Goal: Complete application form: Complete application form

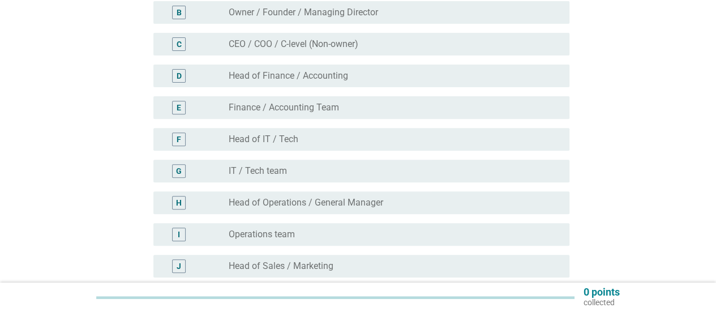
scroll to position [226, 0]
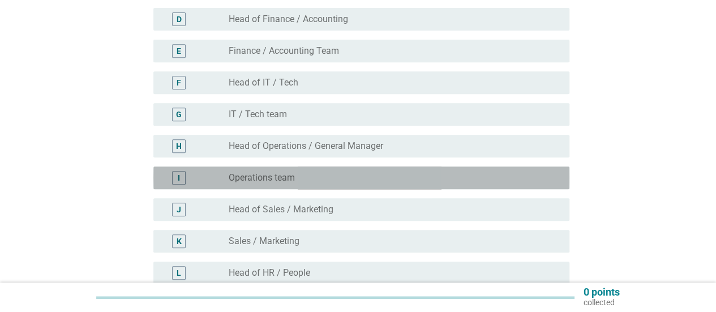
click at [549, 173] on div "radio_button_unchecked Operations team" at bounding box center [390, 177] width 323 height 11
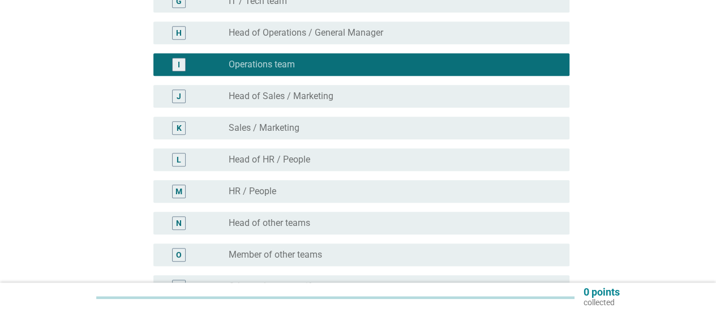
scroll to position [473, 0]
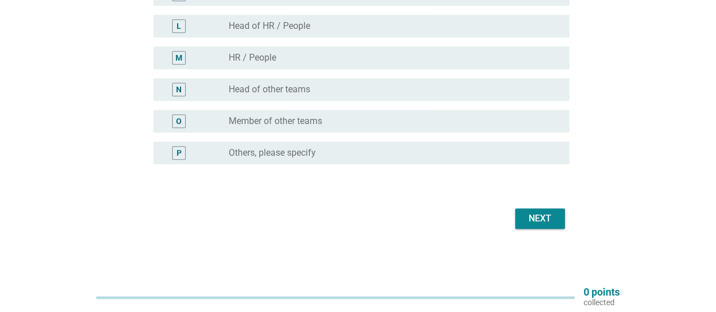
click at [542, 212] on div "Next" at bounding box center [540, 219] width 32 height 14
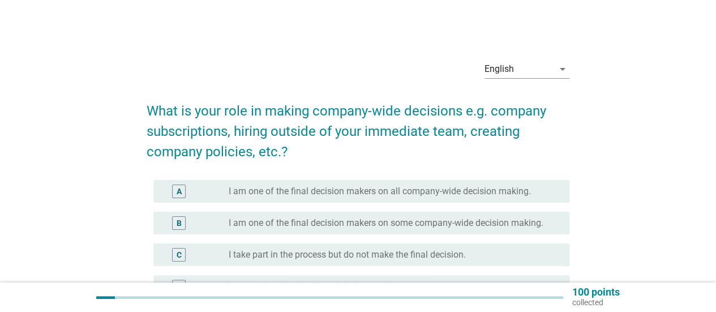
scroll to position [57, 0]
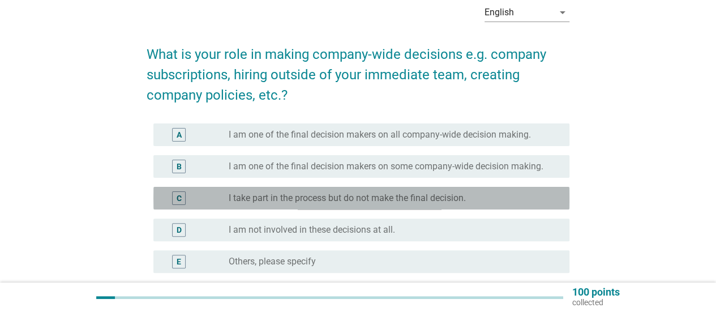
click at [525, 201] on div "radio_button_unchecked I take part in the process but do not make the final dec…" at bounding box center [390, 197] width 323 height 11
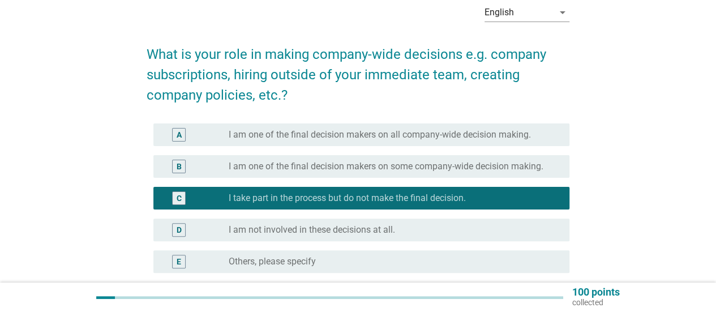
scroll to position [165, 0]
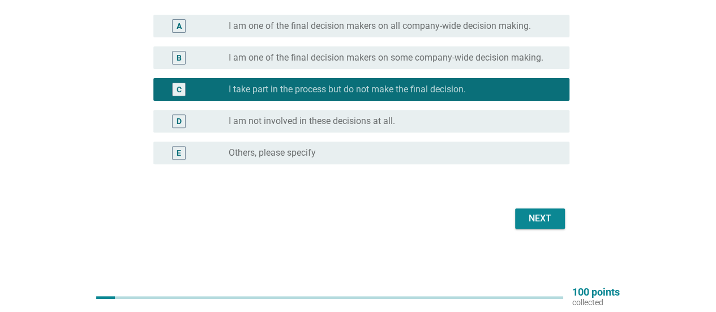
click at [547, 220] on div "Next" at bounding box center [540, 219] width 32 height 14
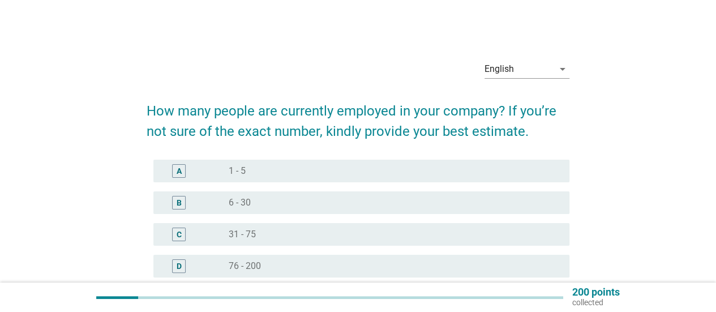
click at [527, 205] on div "radio_button_unchecked 6 - 30" at bounding box center [390, 202] width 323 height 11
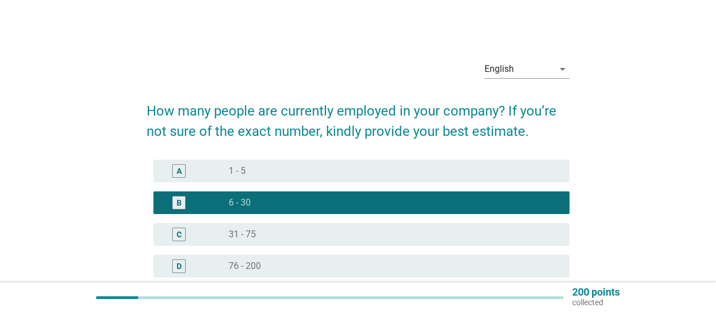
scroll to position [145, 0]
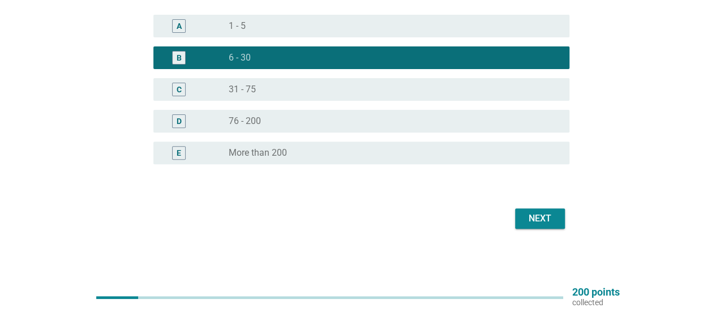
click at [554, 222] on div "Next" at bounding box center [540, 219] width 32 height 14
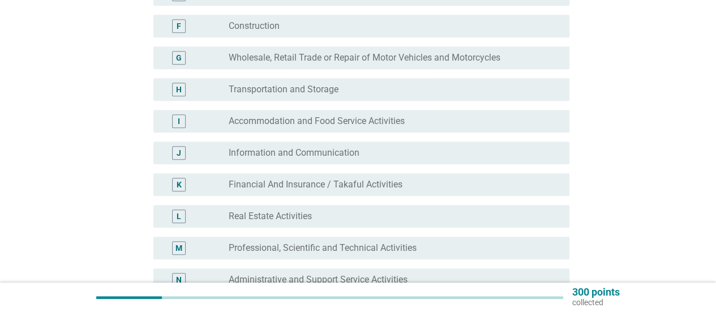
scroll to position [340, 0]
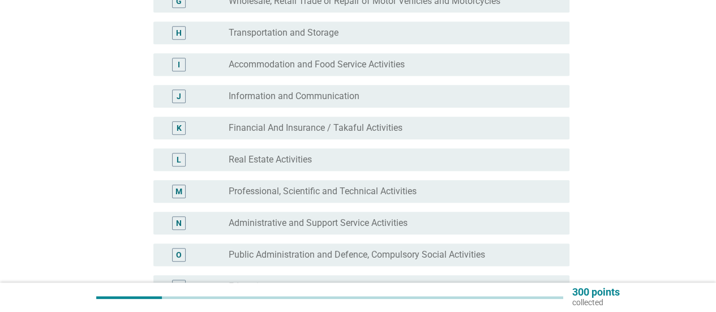
click at [552, 188] on div "radio_button_unchecked Professional, Scientific and Technical Activities" at bounding box center [395, 191] width 332 height 11
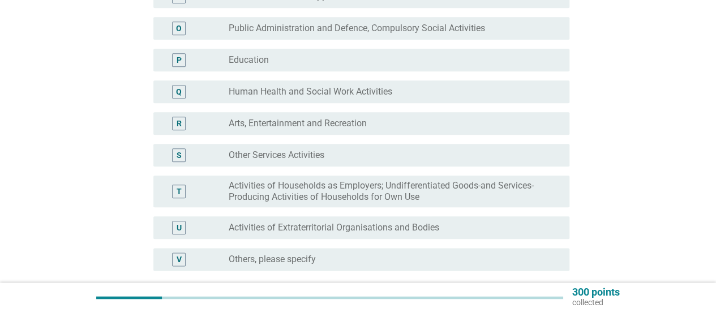
scroll to position [509, 0]
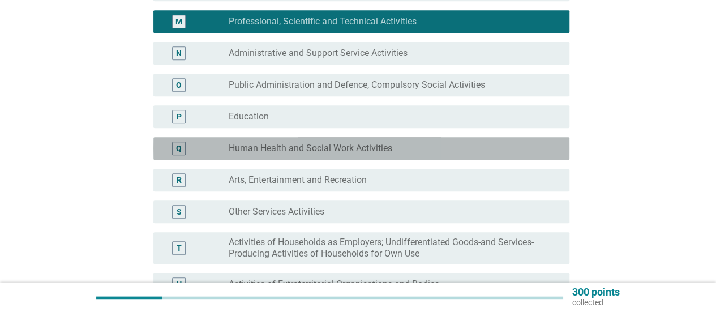
click at [515, 154] on div "radio_button_unchecked Human Health and Social Work Activities" at bounding box center [395, 149] width 332 height 14
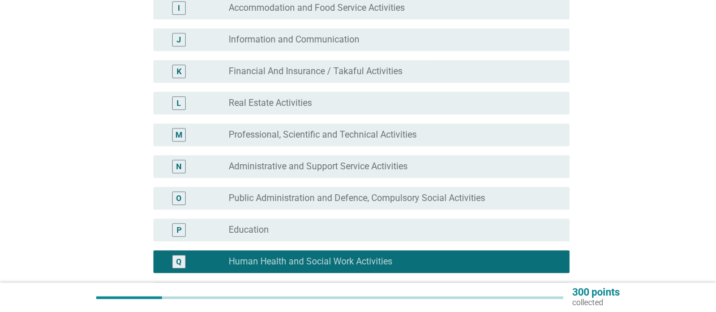
scroll to position [672, 0]
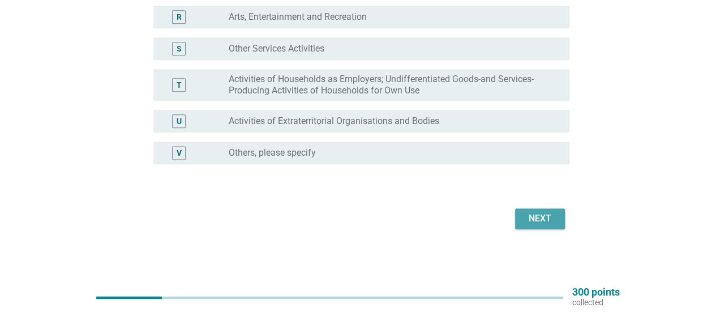
click at [547, 222] on div "Next" at bounding box center [540, 219] width 32 height 14
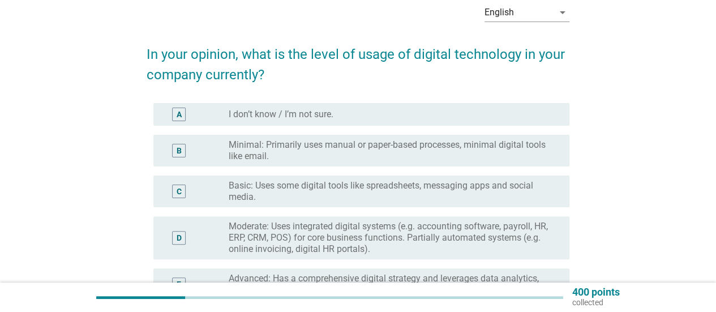
scroll to position [113, 0]
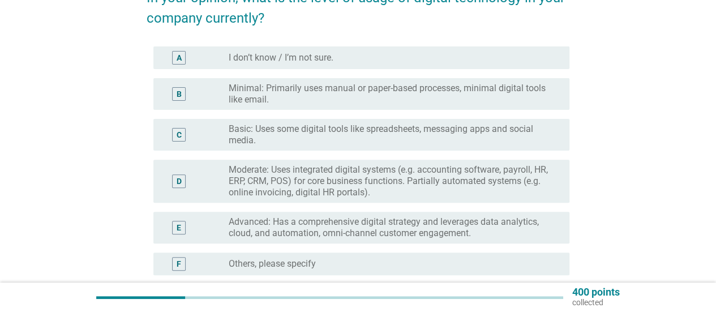
click at [548, 175] on label "Moderate: Uses integrated digital systems (e.g. accounting software, payroll, H…" at bounding box center [390, 181] width 323 height 34
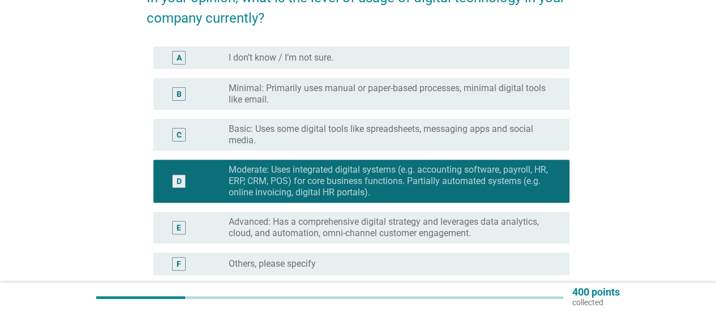
scroll to position [224, 0]
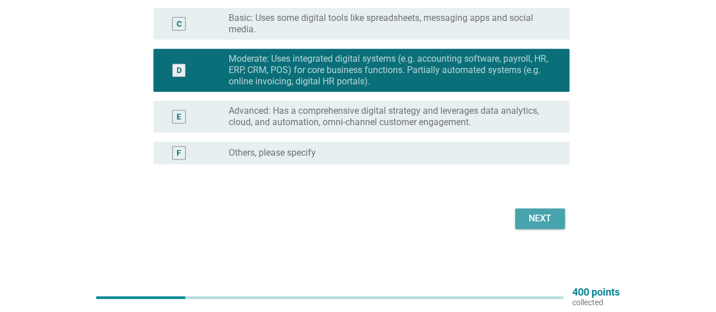
click at [551, 211] on button "Next" at bounding box center [540, 218] width 50 height 20
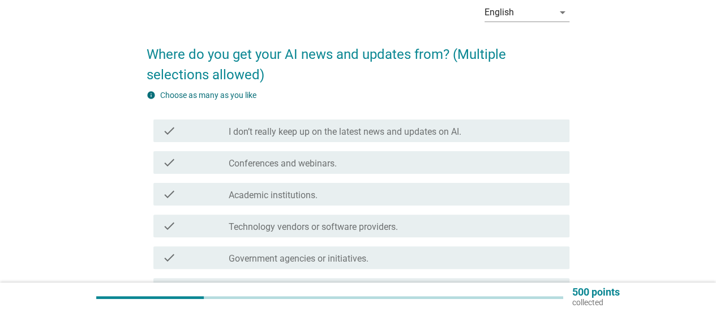
scroll to position [113, 0]
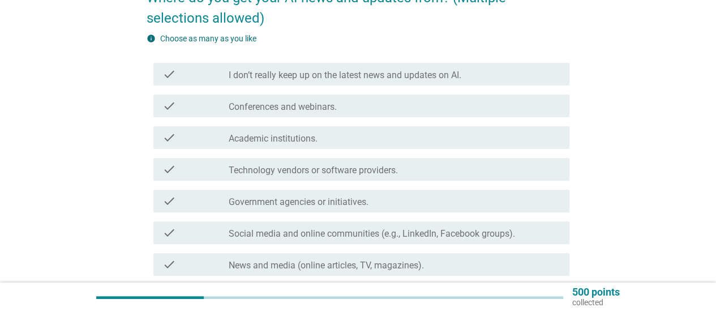
click at [549, 106] on div "check_box_outline_blank Conferences and webinars." at bounding box center [395, 106] width 332 height 14
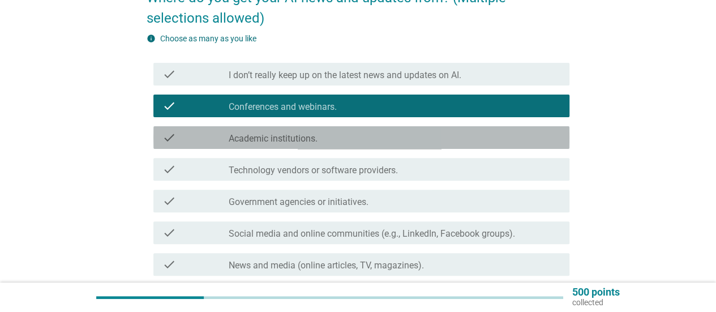
click at [529, 148] on div "check check_box_outline_blank Academic institutions." at bounding box center [361, 137] width 416 height 23
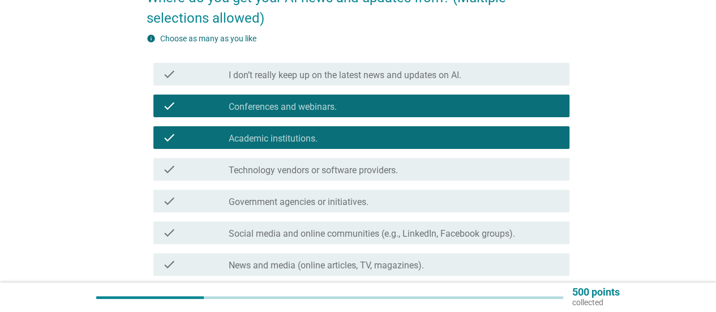
scroll to position [170, 0]
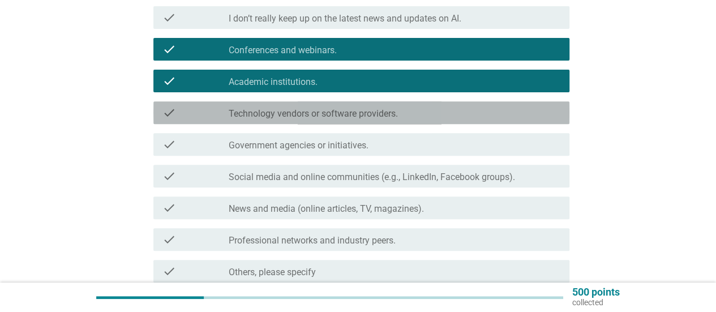
click at [555, 113] on div "check_box_outline_blank Technology vendors or software providers." at bounding box center [395, 113] width 332 height 14
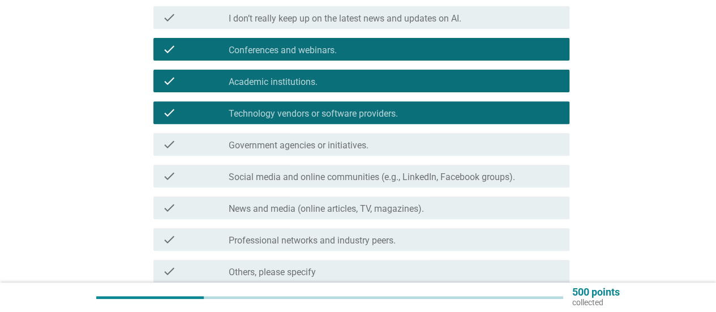
click at [529, 233] on div "check_box_outline_blank Professional networks and industry peers." at bounding box center [395, 240] width 332 height 14
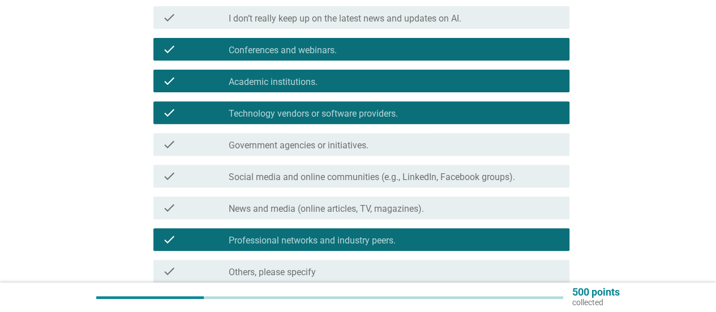
scroll to position [275, 0]
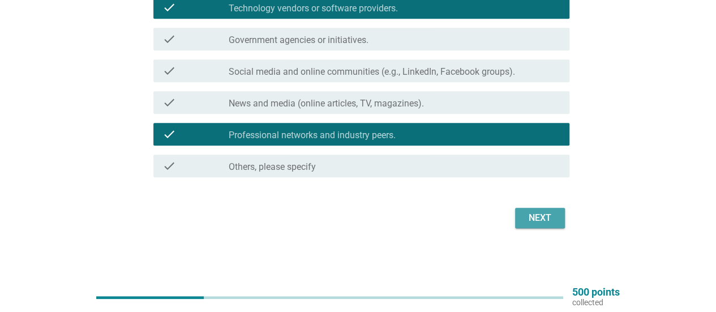
click at [535, 214] on div "Next" at bounding box center [540, 218] width 32 height 14
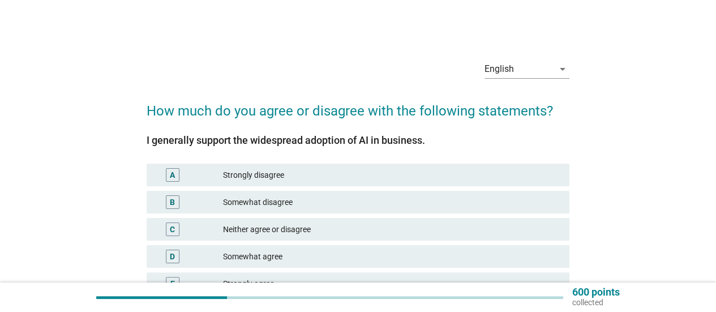
scroll to position [57, 0]
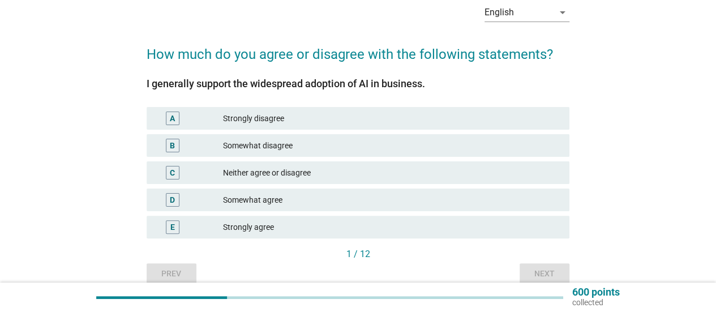
click at [521, 205] on div "Somewhat agree" at bounding box center [391, 200] width 337 height 14
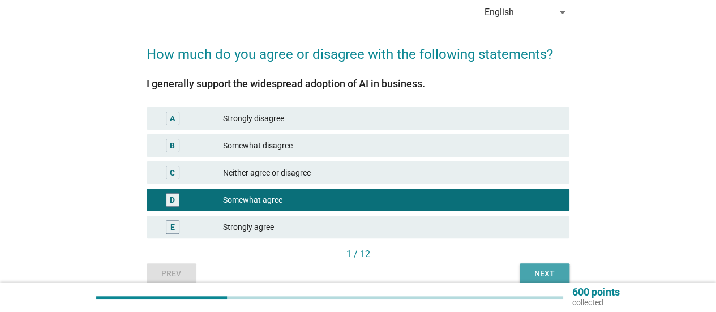
click at [539, 268] on button "Next" at bounding box center [545, 273] width 50 height 20
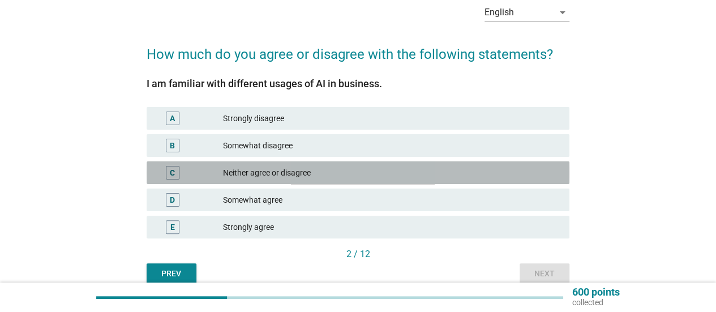
click at [531, 175] on div "Neither agree or disagree" at bounding box center [391, 173] width 337 height 14
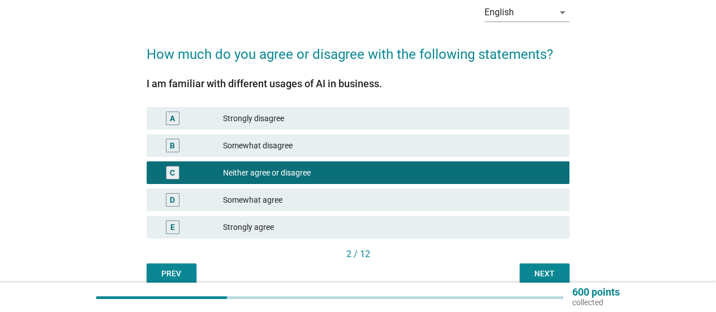
click at [537, 267] on button "Next" at bounding box center [545, 273] width 50 height 20
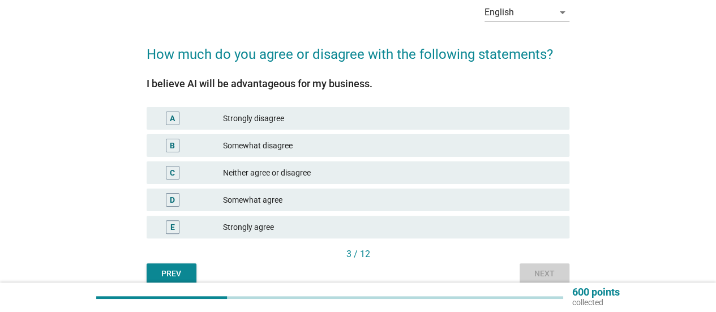
scroll to position [0, 0]
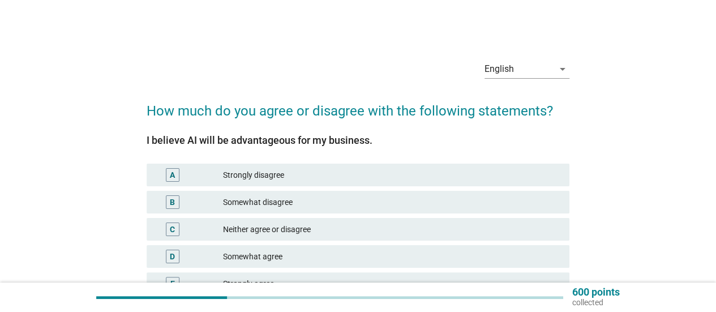
click at [540, 263] on div "D Somewhat agree" at bounding box center [358, 256] width 423 height 23
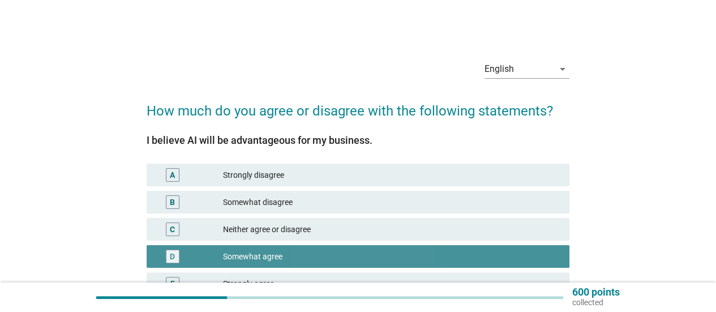
scroll to position [109, 0]
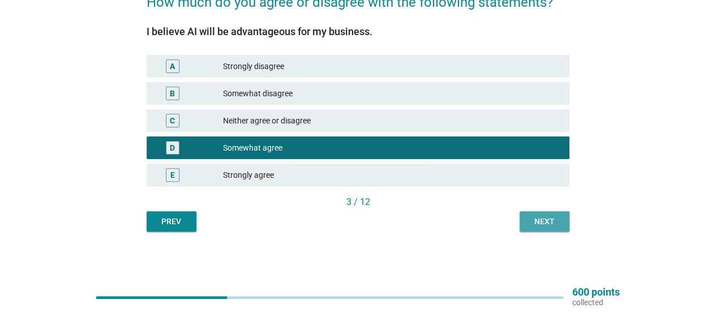
click at [551, 215] on button "Next" at bounding box center [545, 221] width 50 height 20
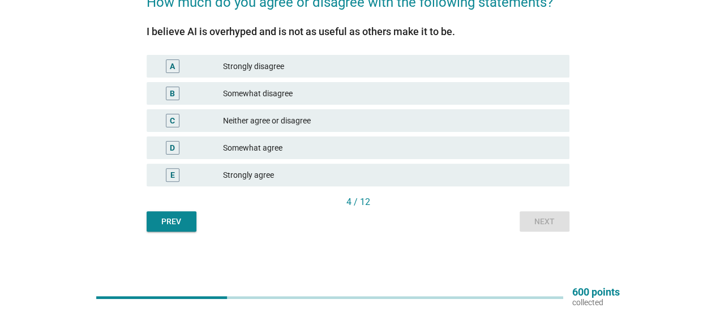
scroll to position [52, 0]
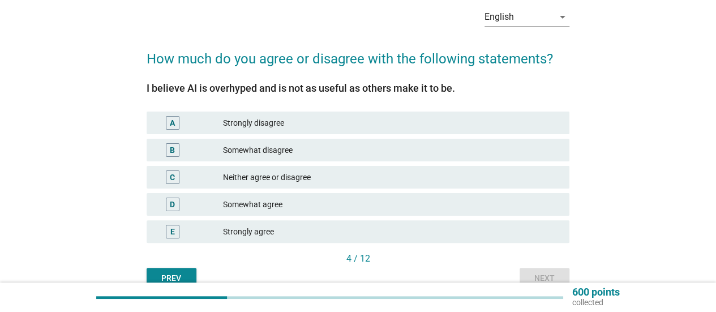
click at [551, 172] on div "Neither agree or disagree" at bounding box center [391, 177] width 337 height 14
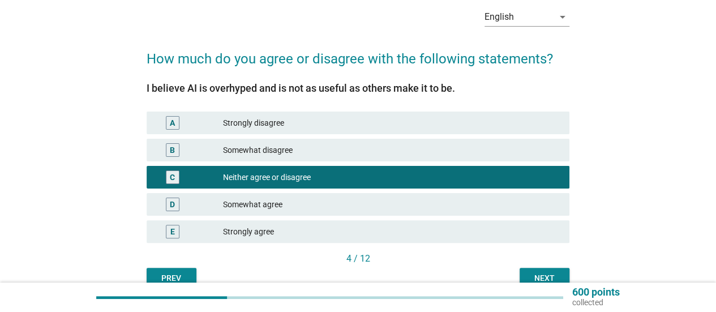
click at [553, 156] on div "Somewhat disagree" at bounding box center [391, 150] width 337 height 14
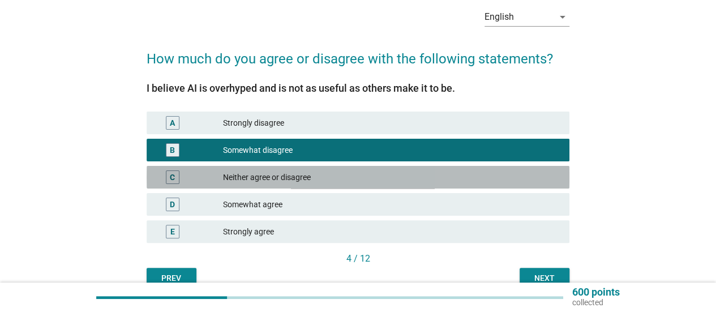
click at [551, 184] on div "C Neither agree or disagree" at bounding box center [358, 177] width 423 height 23
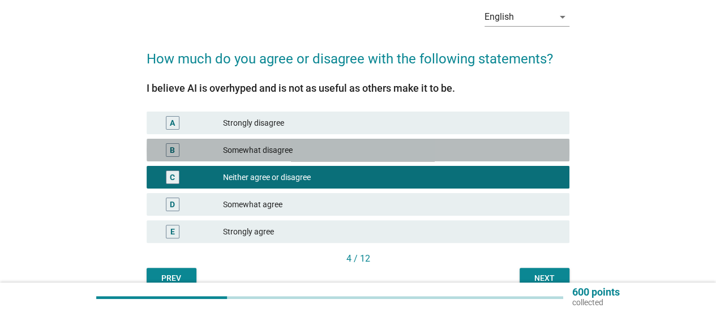
click at [550, 153] on div "Somewhat disagree" at bounding box center [391, 150] width 337 height 14
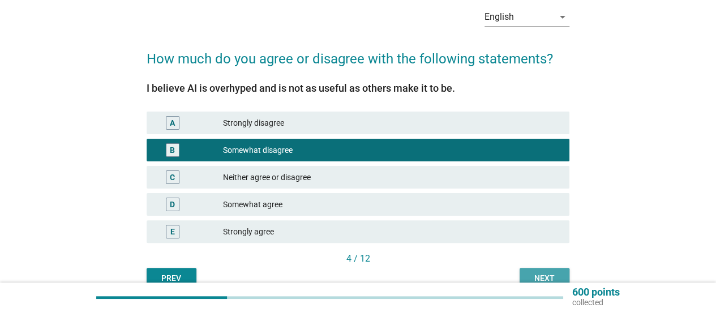
click at [547, 275] on div "Next" at bounding box center [545, 278] width 32 height 12
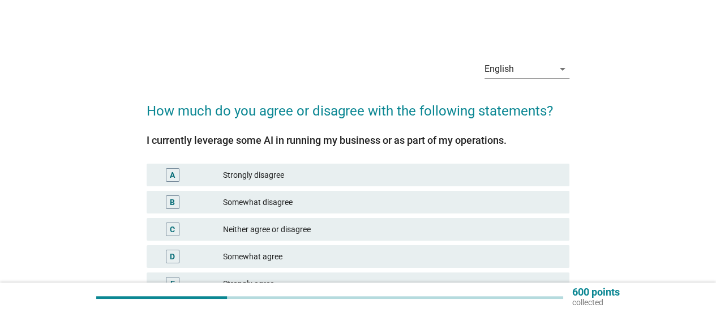
scroll to position [57, 0]
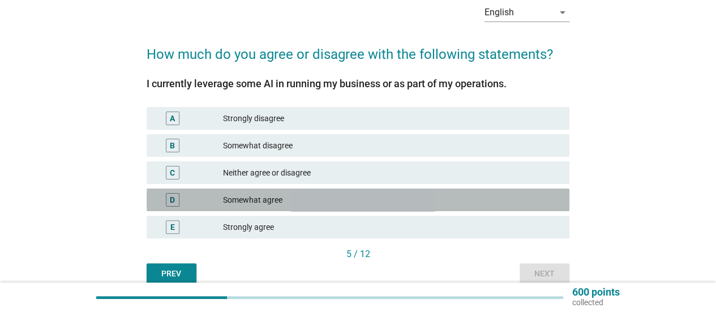
click at [530, 204] on div "Somewhat agree" at bounding box center [391, 200] width 337 height 14
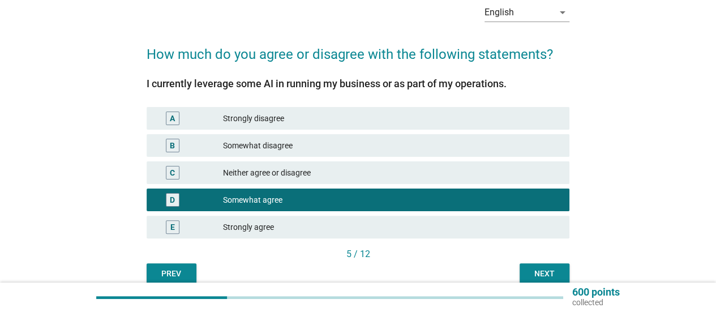
click at [534, 271] on div "Next" at bounding box center [545, 274] width 32 height 12
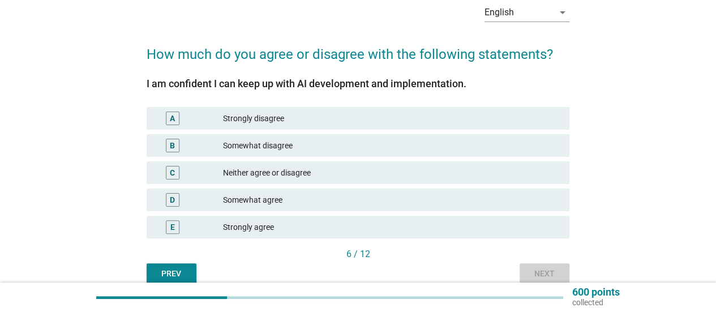
scroll to position [0, 0]
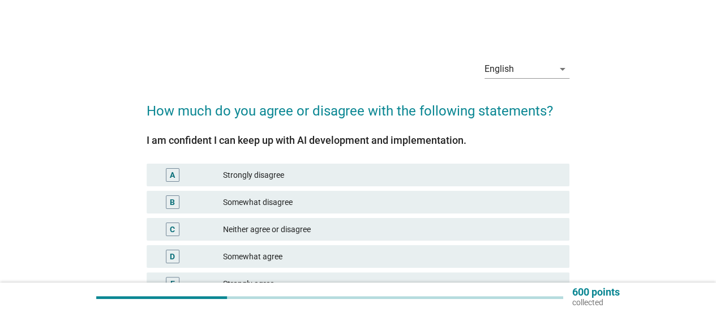
click at [541, 259] on div "Somewhat agree" at bounding box center [391, 257] width 337 height 14
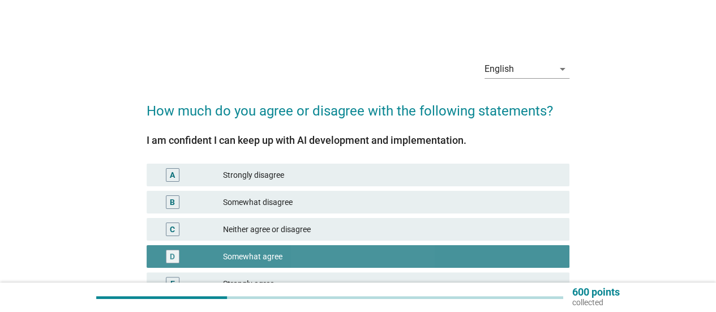
scroll to position [109, 0]
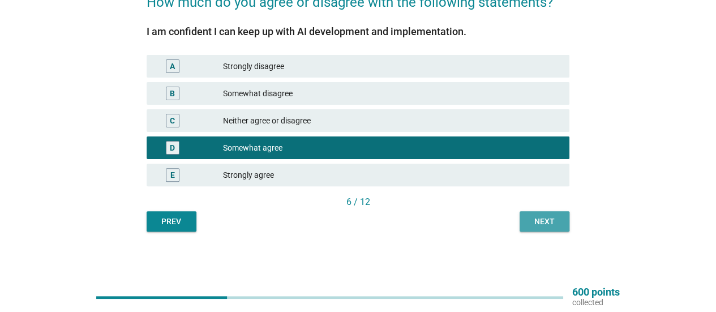
click at [553, 219] on div "Next" at bounding box center [545, 222] width 32 height 12
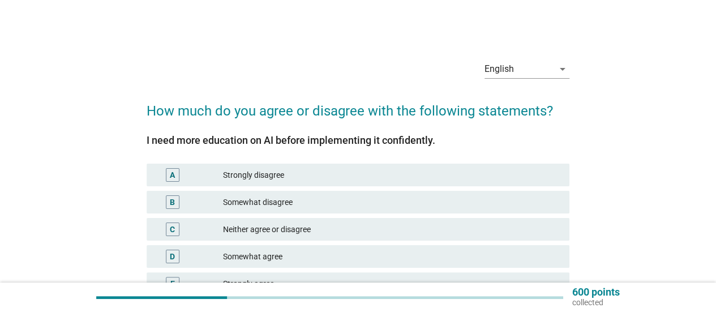
scroll to position [57, 0]
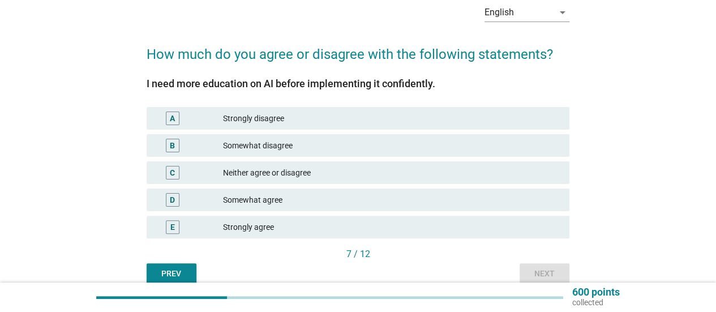
click at [543, 205] on div "Somewhat agree" at bounding box center [391, 200] width 337 height 14
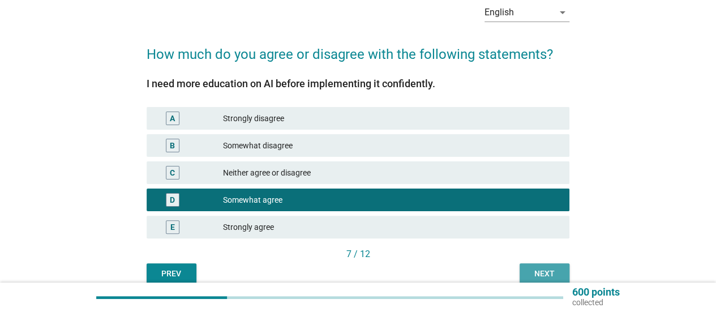
click at [546, 269] on div "Next" at bounding box center [545, 274] width 32 height 12
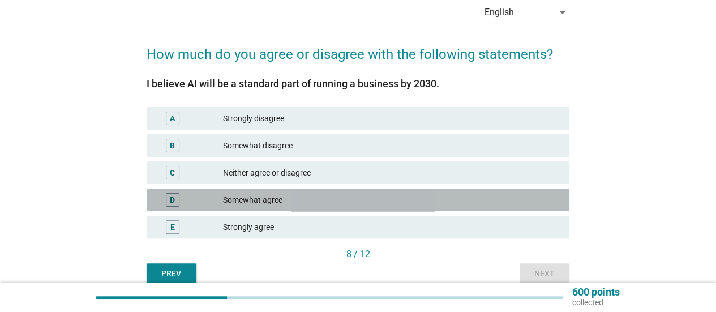
click at [555, 200] on div "Somewhat agree" at bounding box center [391, 200] width 337 height 14
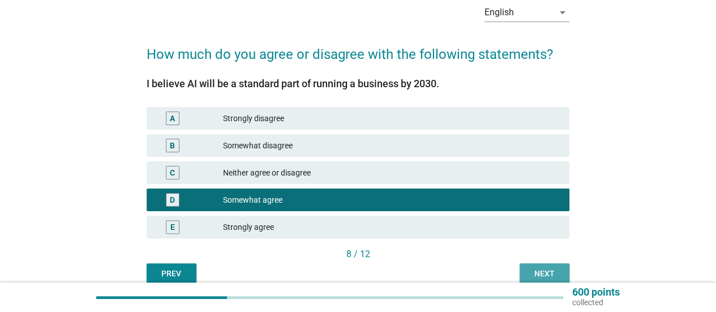
click at [539, 270] on div "Next" at bounding box center [545, 274] width 32 height 12
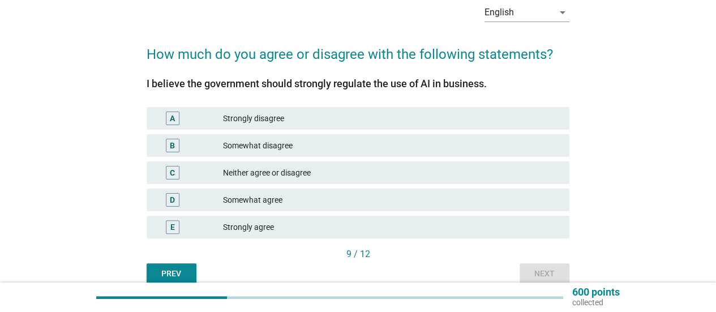
click at [554, 203] on div "Somewhat agree" at bounding box center [391, 200] width 337 height 14
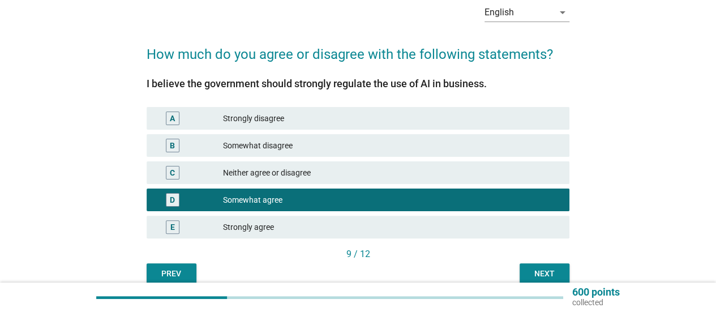
click at [535, 276] on div "Next" at bounding box center [545, 274] width 32 height 12
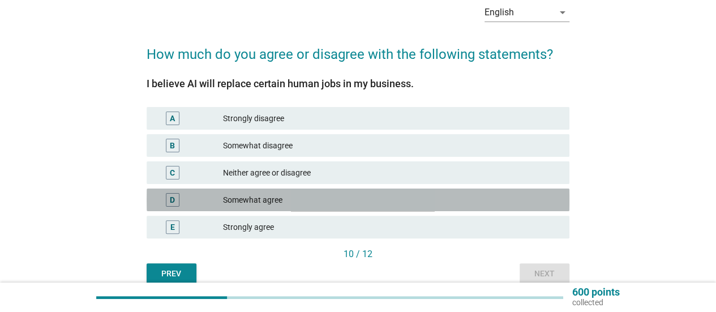
click at [551, 200] on div "Somewhat agree" at bounding box center [391, 200] width 337 height 14
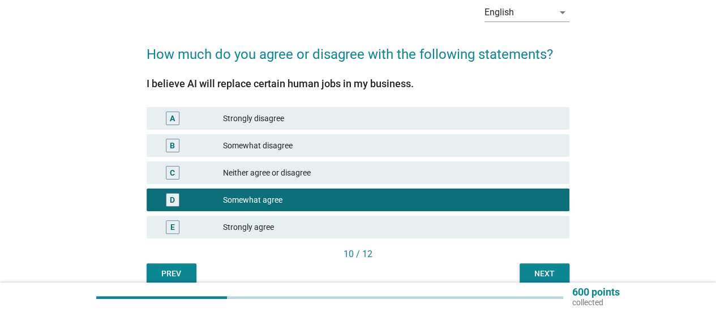
click at [547, 271] on div "Next" at bounding box center [545, 274] width 32 height 12
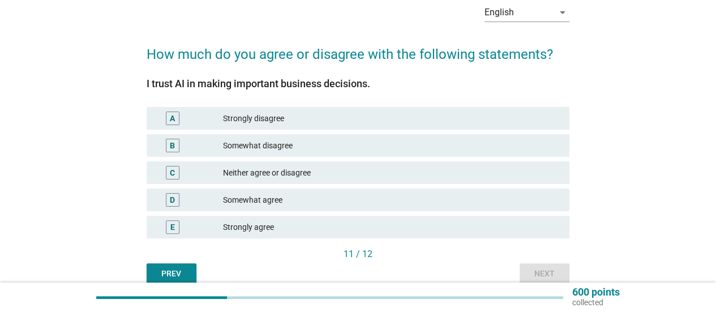
click at [549, 204] on div "Somewhat agree" at bounding box center [391, 200] width 337 height 14
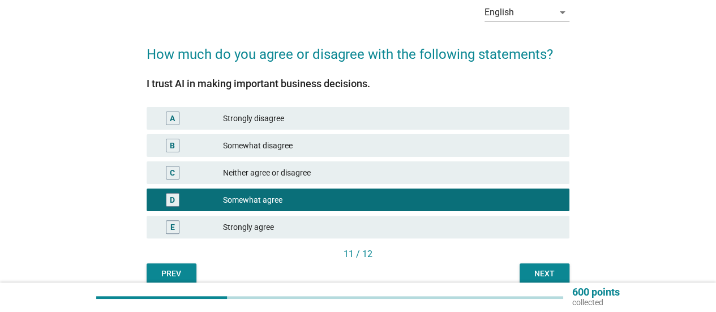
click at [548, 184] on div "C Neither agree or disagree" at bounding box center [357, 172] width 427 height 27
click at [549, 273] on div "Next" at bounding box center [545, 274] width 32 height 12
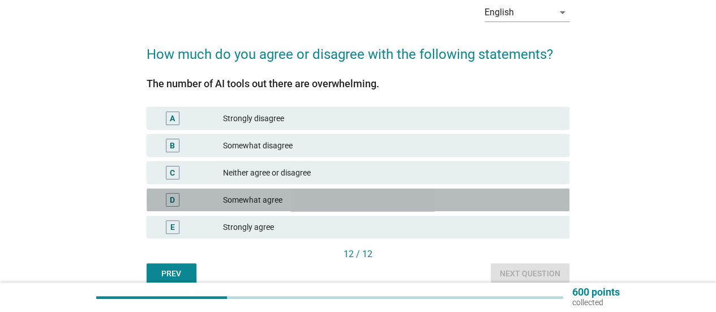
click at [528, 202] on div "Somewhat agree" at bounding box center [391, 200] width 337 height 14
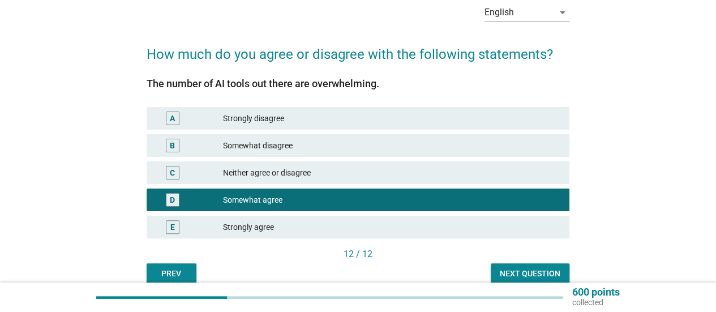
click at [524, 275] on div "Next question" at bounding box center [530, 274] width 61 height 12
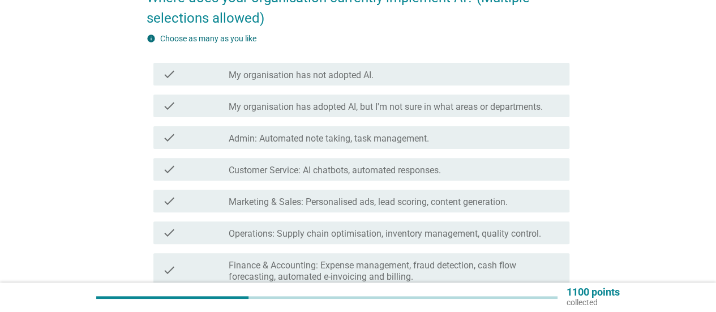
scroll to position [170, 0]
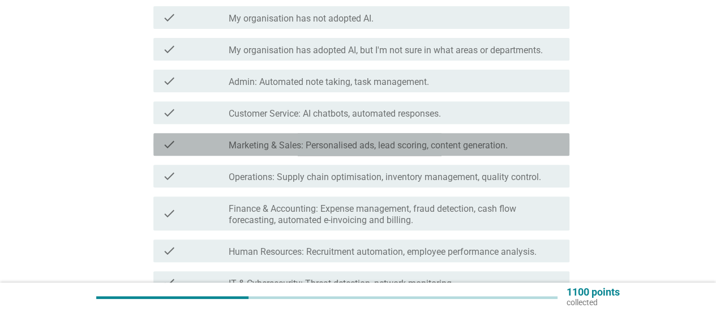
click at [486, 150] on label "Marketing & Sales: Personalised ads, lead scoring, content generation." at bounding box center [368, 145] width 279 height 11
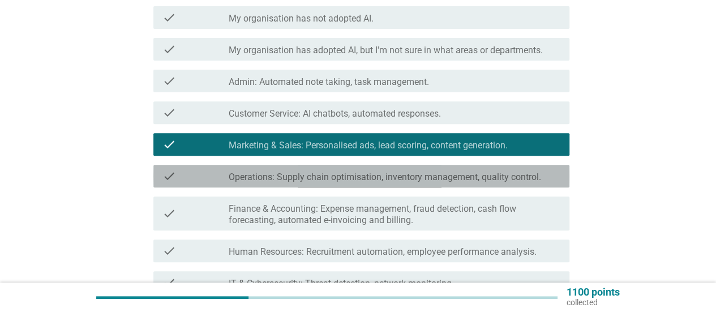
click at [477, 174] on label "Operations: Supply chain optimisation, inventory management, quality control." at bounding box center [385, 177] width 312 height 11
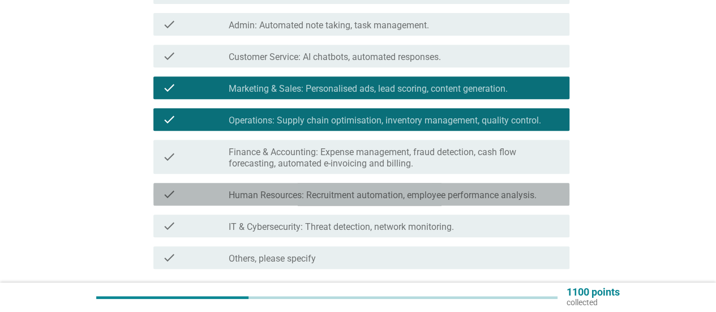
click at [473, 188] on div "check_box_outline_blank Human Resources: Recruitment automation, employee perfo…" at bounding box center [395, 194] width 332 height 14
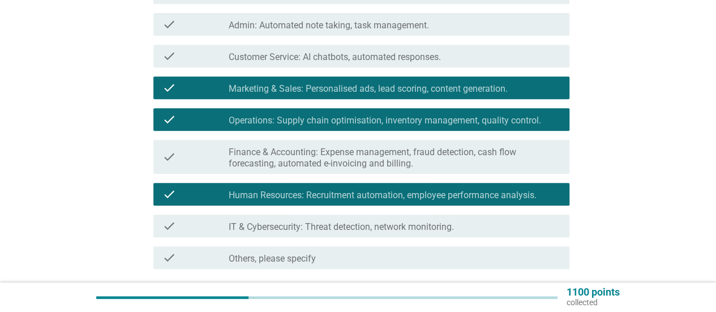
scroll to position [318, 0]
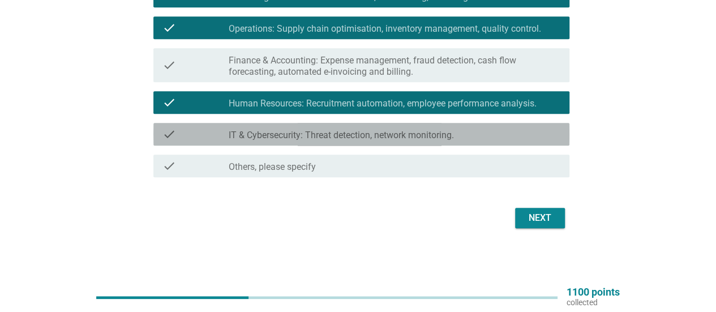
click at [487, 131] on div "check_box_outline_blank IT & Cybersecurity: Threat detection, network monitorin…" at bounding box center [395, 134] width 332 height 14
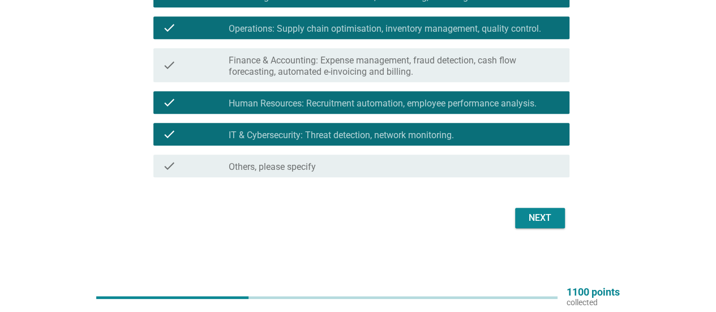
click at [525, 216] on div "Next" at bounding box center [540, 218] width 32 height 14
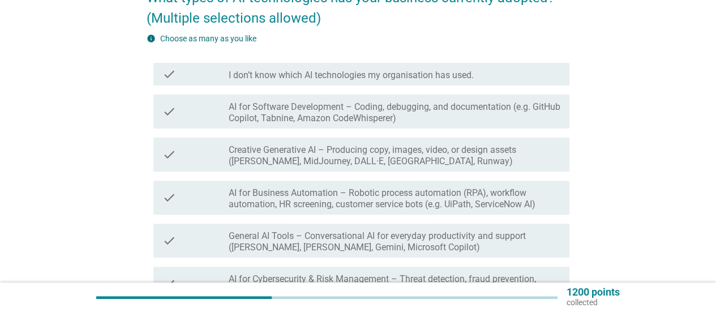
scroll to position [170, 0]
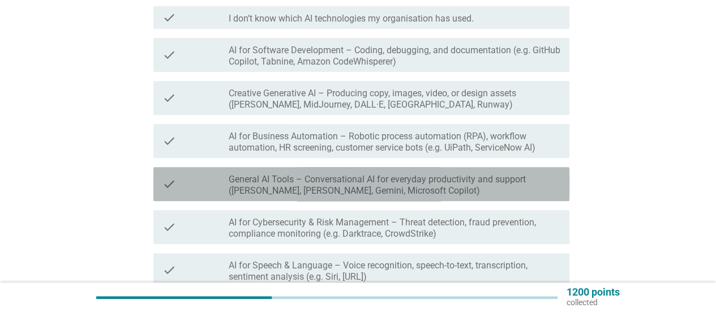
click at [538, 186] on label "General AI Tools – Conversational AI for everyday productivity and support ([PE…" at bounding box center [395, 185] width 332 height 23
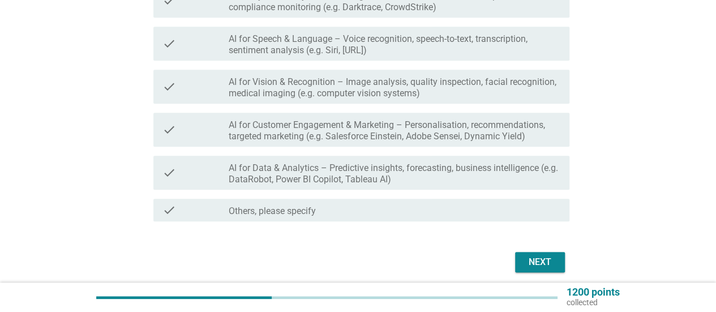
scroll to position [440, 0]
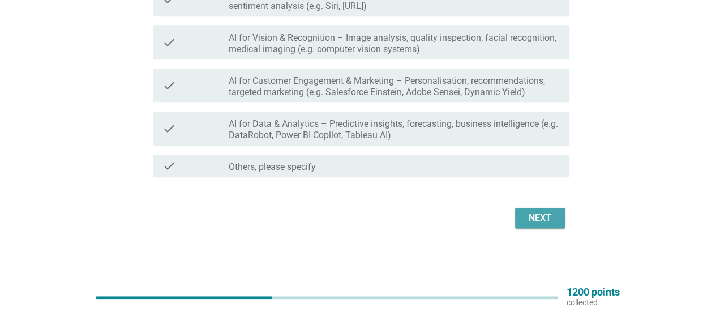
click at [545, 215] on div "Next" at bounding box center [540, 218] width 32 height 14
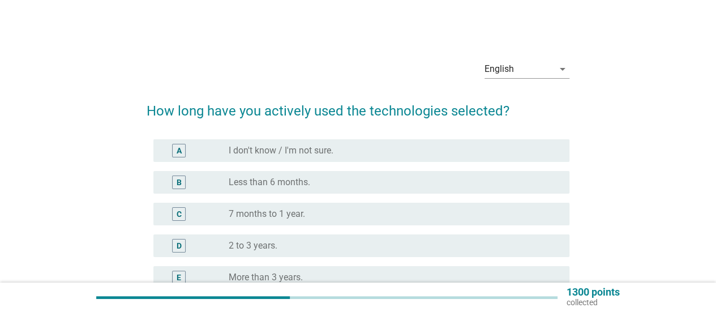
scroll to position [57, 0]
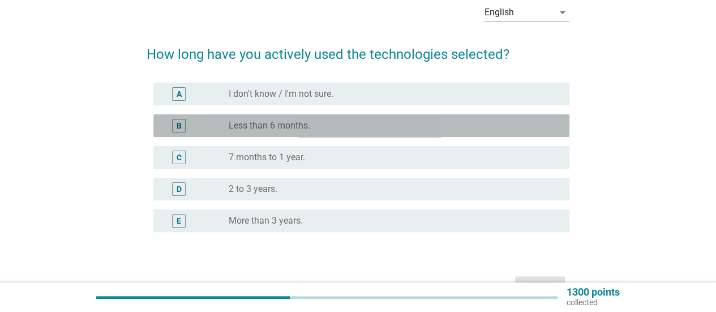
click at [535, 119] on div "radio_button_unchecked Less than 6 months." at bounding box center [395, 126] width 332 height 14
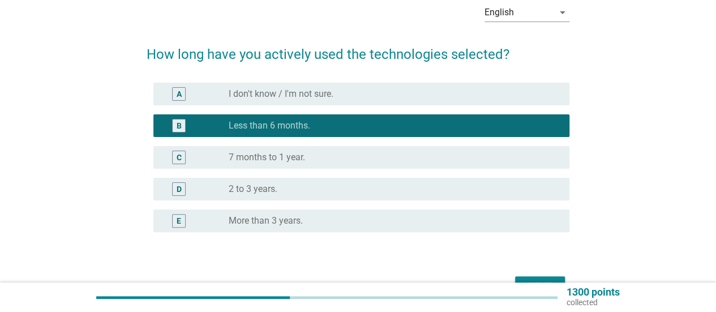
scroll to position [113, 0]
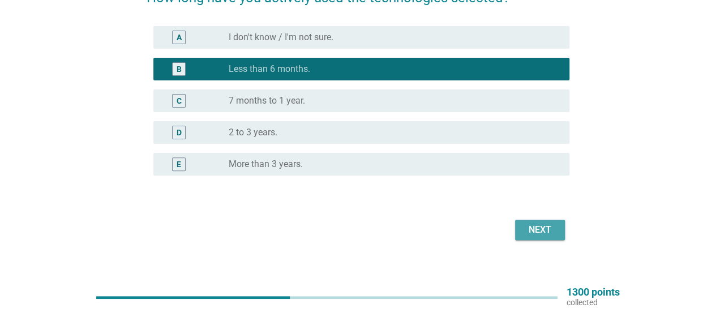
click at [530, 234] on div "Next" at bounding box center [540, 230] width 32 height 14
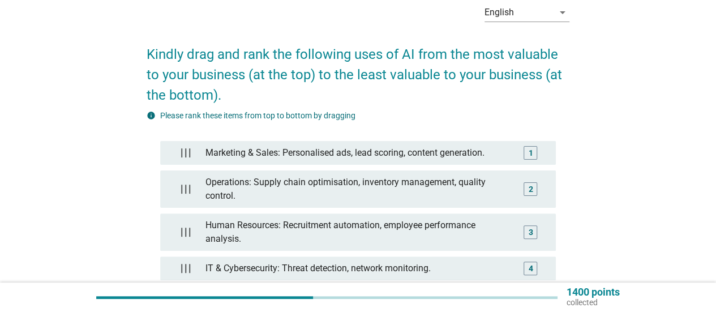
scroll to position [178, 0]
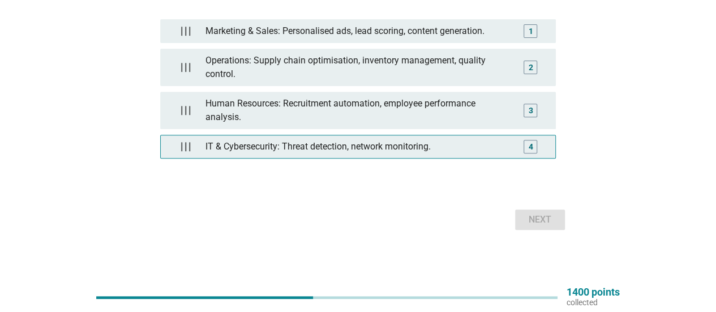
click at [496, 145] on div "IT & Cybersecurity: Threat detection, network monitoring." at bounding box center [358, 146] width 314 height 23
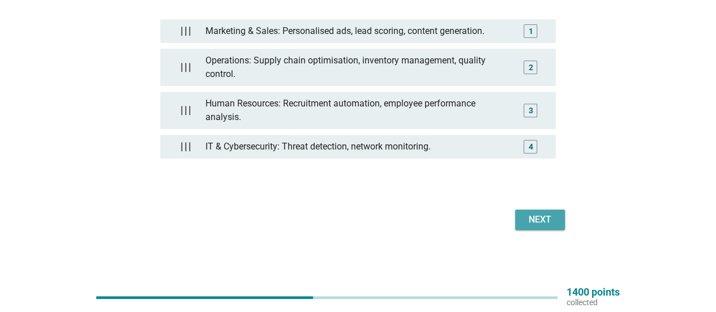
click at [520, 215] on button "Next" at bounding box center [540, 219] width 50 height 20
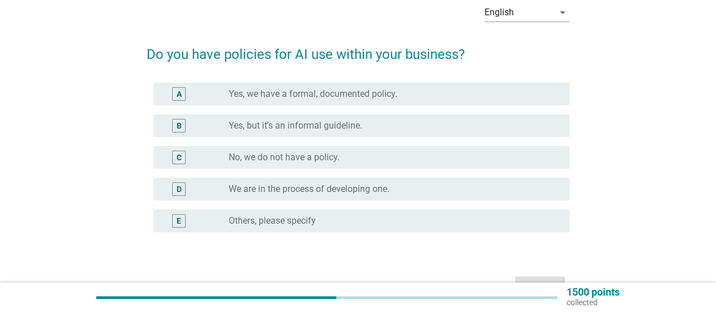
scroll to position [113, 0]
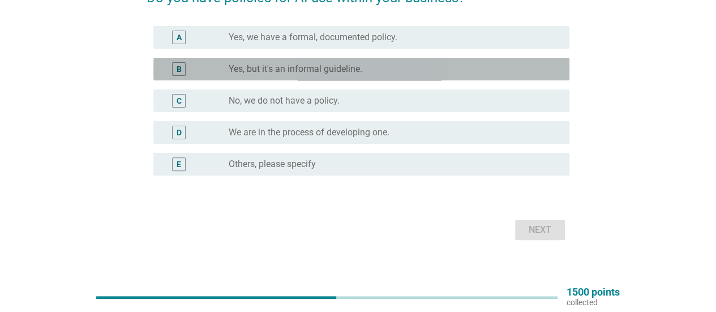
click at [466, 75] on div "radio_button_unchecked Yes, but it's an informal guideline." at bounding box center [395, 69] width 332 height 14
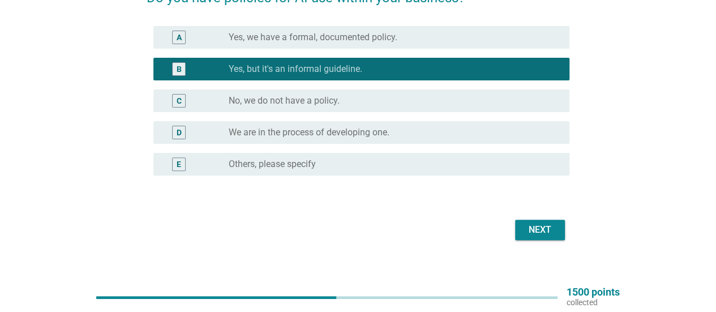
click at [524, 227] on div "Next" at bounding box center [540, 230] width 32 height 14
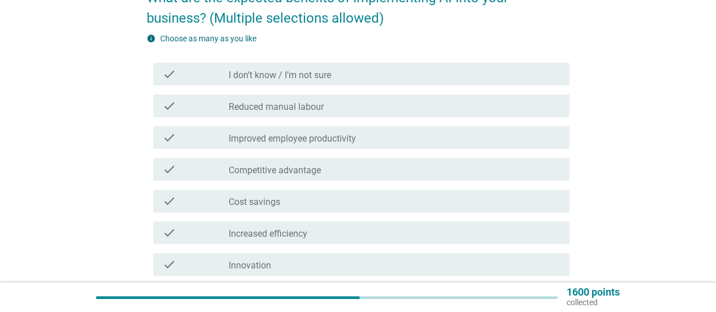
scroll to position [170, 0]
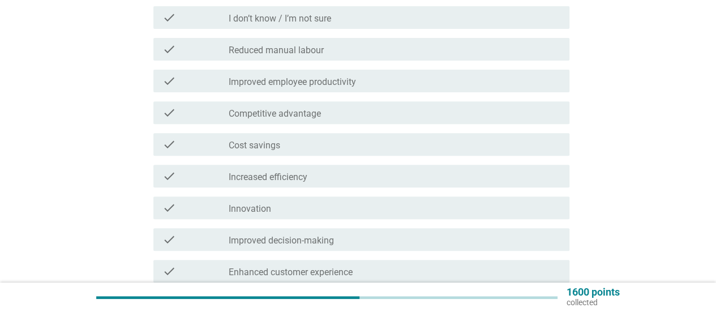
click at [473, 174] on div "check_box_outline_blank Increased efficiency" at bounding box center [395, 176] width 332 height 14
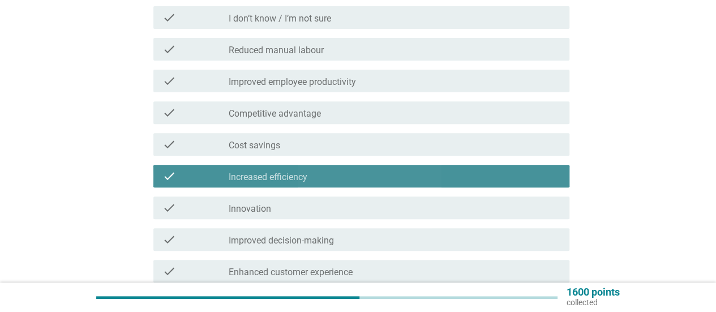
click at [467, 108] on div "check_box_outline_blank Competitive advantage" at bounding box center [395, 113] width 332 height 14
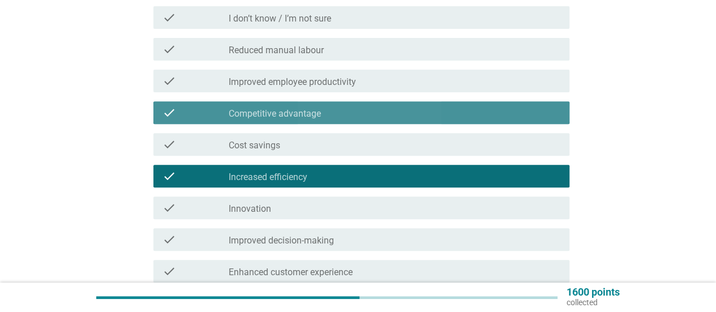
click at [483, 48] on div "check_box_outline_blank Reduced manual labour" at bounding box center [395, 49] width 332 height 14
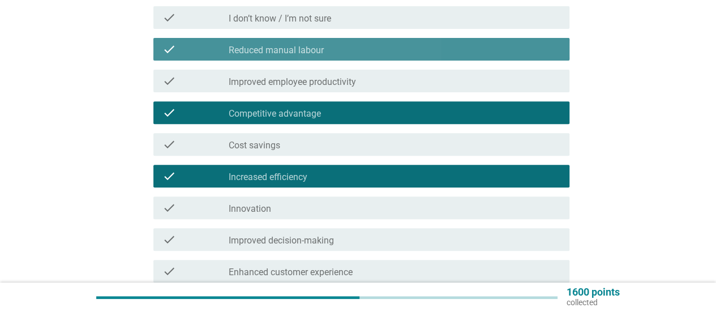
click at [483, 36] on div "check check_box_outline_blank Reduced manual labour" at bounding box center [358, 49] width 423 height 32
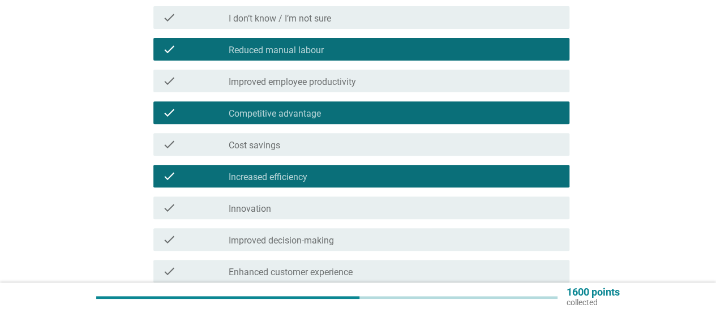
scroll to position [307, 0]
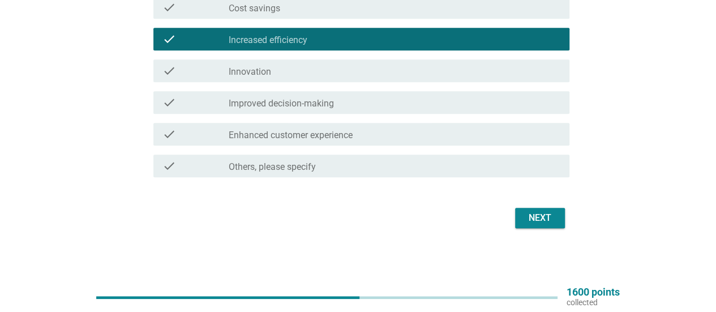
click at [539, 207] on div "Next" at bounding box center [358, 217] width 423 height 27
click at [560, 217] on button "Next" at bounding box center [540, 218] width 50 height 20
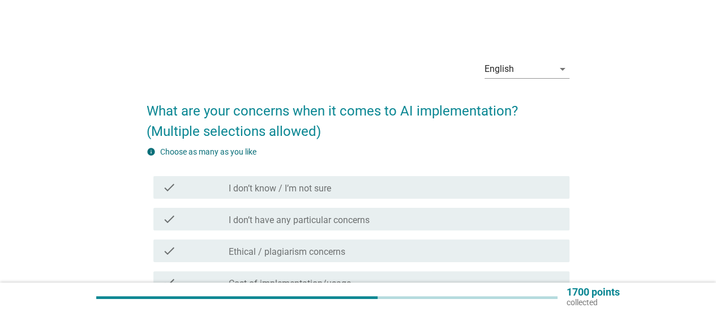
scroll to position [57, 0]
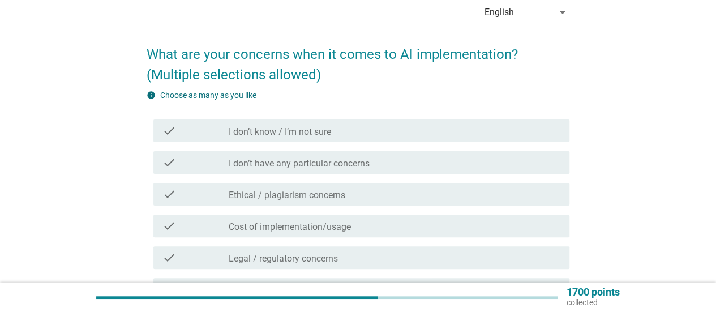
click at [450, 202] on div "check check_box_outline_blank Ethical / plagiarism concerns" at bounding box center [361, 194] width 416 height 23
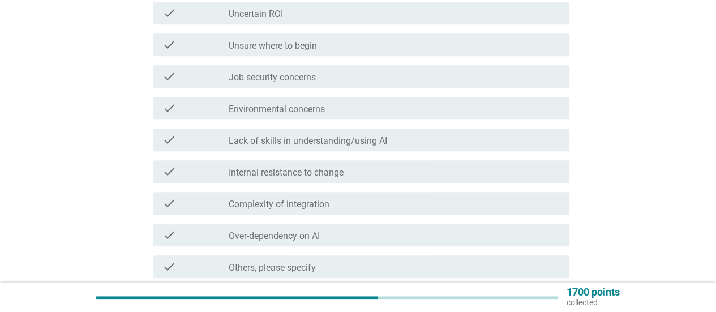
scroll to position [497, 0]
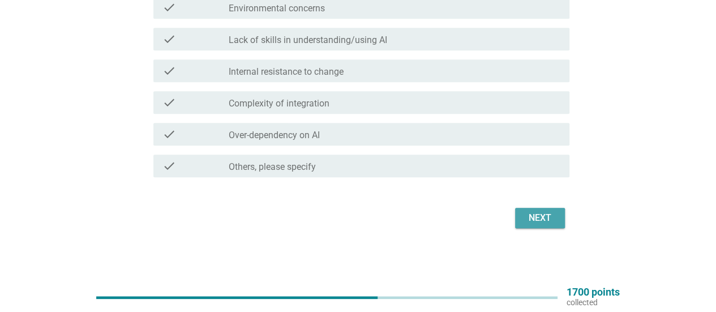
click at [548, 221] on div "Next" at bounding box center [540, 218] width 32 height 14
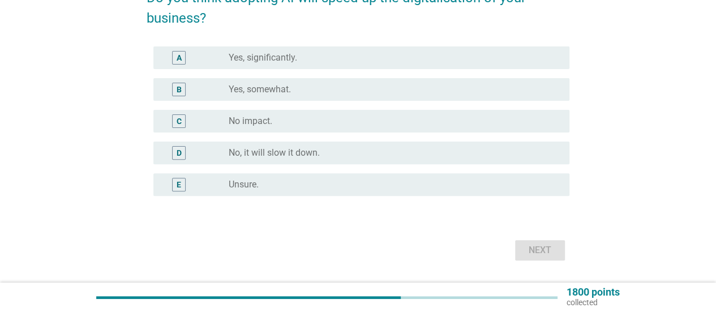
scroll to position [57, 0]
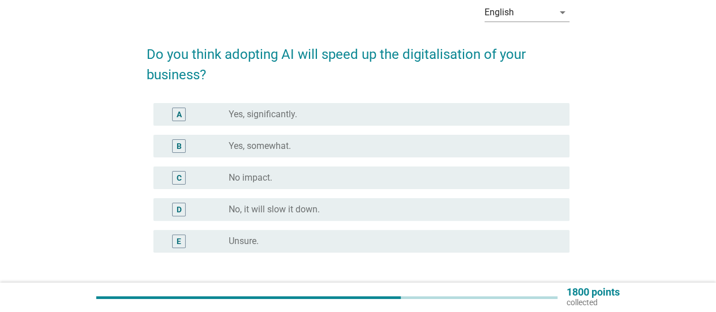
click at [439, 139] on div "radio_button_unchecked Yes, somewhat." at bounding box center [395, 146] width 332 height 14
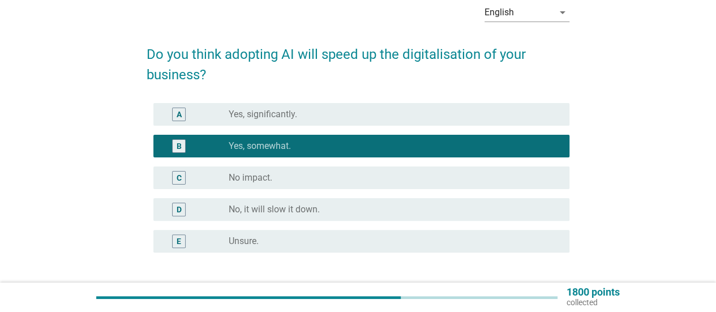
scroll to position [145, 0]
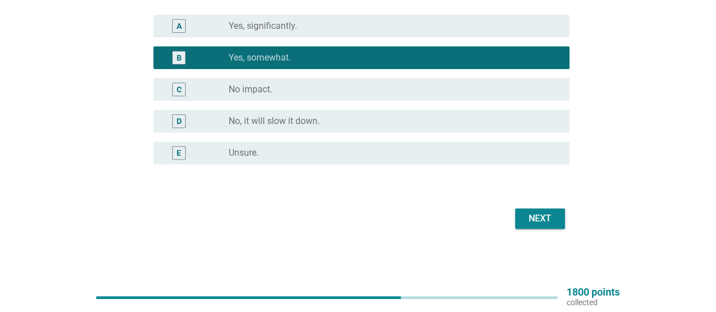
click at [544, 216] on div "Next" at bounding box center [540, 219] width 32 height 14
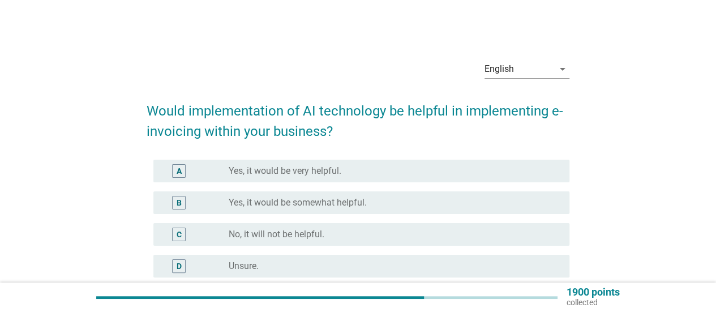
scroll to position [57, 0]
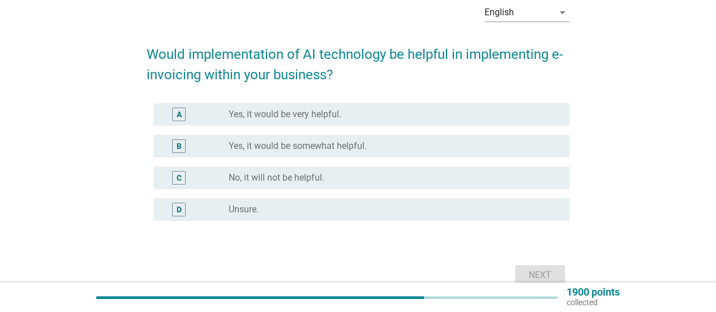
click at [472, 149] on div "radio_button_unchecked Yes, it would be somewhat helpful." at bounding box center [390, 145] width 323 height 11
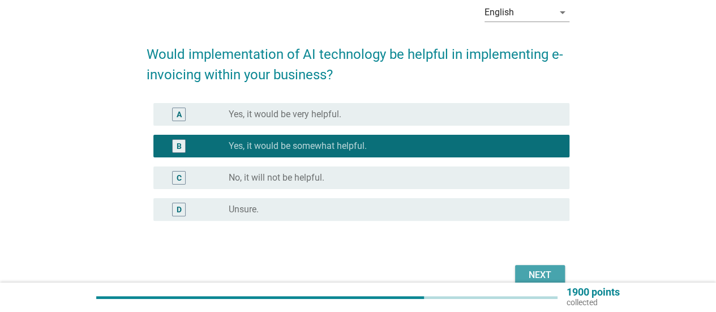
click at [522, 267] on button "Next" at bounding box center [540, 275] width 50 height 20
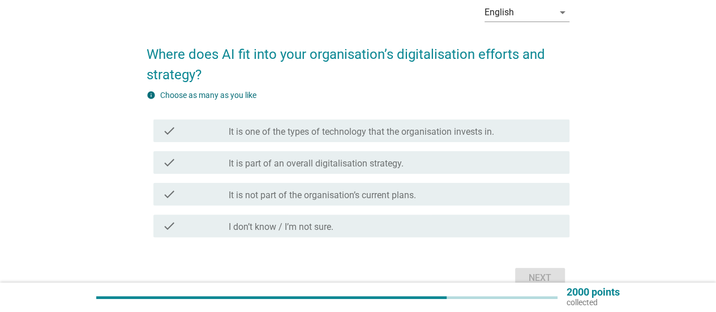
click at [487, 161] on div "check_box_outline_blank It is part of an overall digitalisation strategy." at bounding box center [395, 163] width 332 height 14
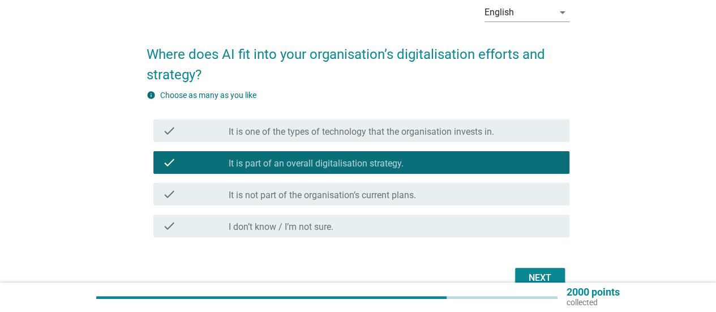
click at [530, 273] on div "Next" at bounding box center [540, 278] width 32 height 14
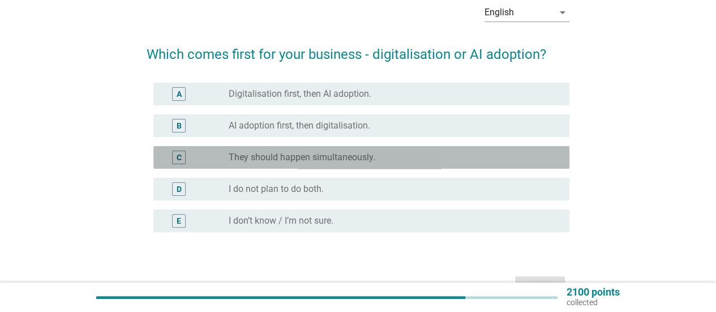
click at [440, 152] on div "radio_button_unchecked They should happen simultaneously." at bounding box center [390, 157] width 323 height 11
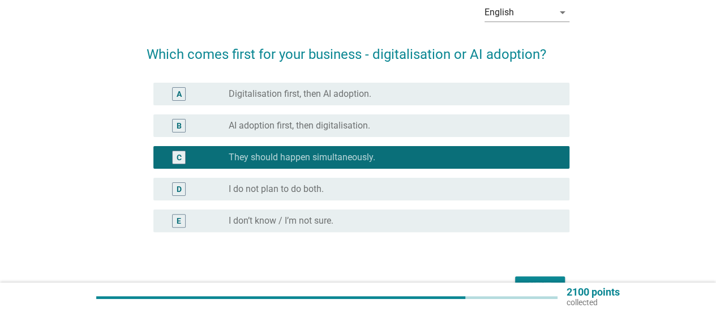
scroll to position [125, 0]
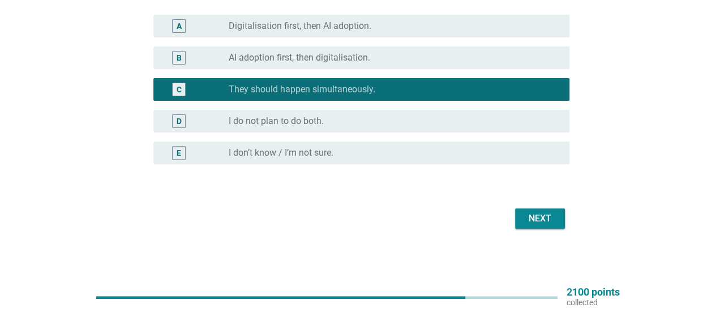
click at [521, 217] on button "Next" at bounding box center [540, 218] width 50 height 20
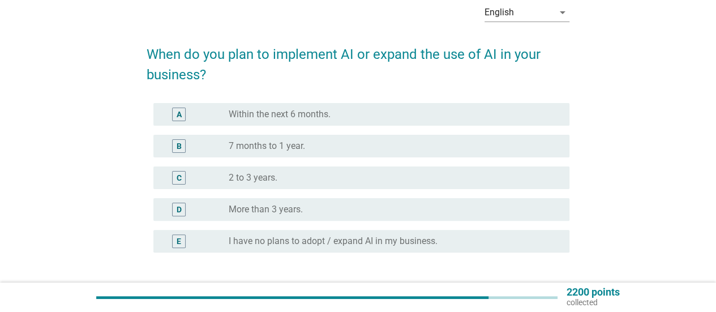
scroll to position [113, 0]
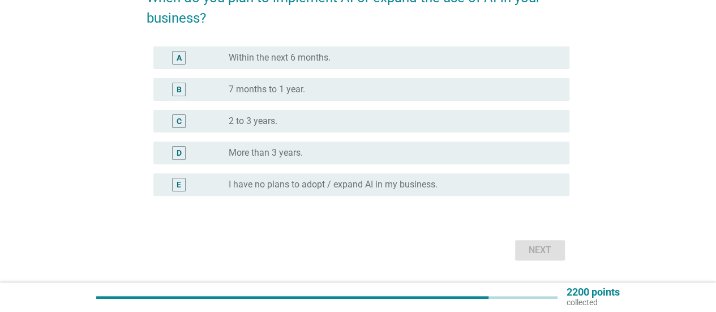
click at [434, 179] on label "I have no plans to adopt / expand AI in my business." at bounding box center [333, 184] width 209 height 11
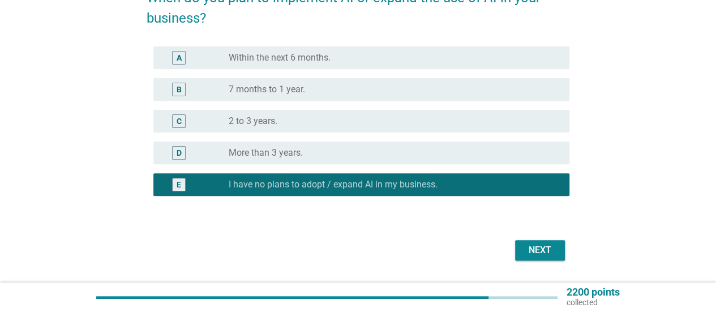
click at [511, 245] on div "Next" at bounding box center [358, 250] width 423 height 27
click at [528, 247] on div "Next" at bounding box center [540, 250] width 32 height 14
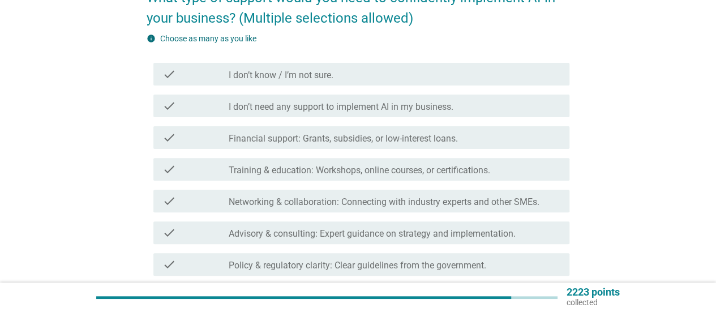
scroll to position [0, 0]
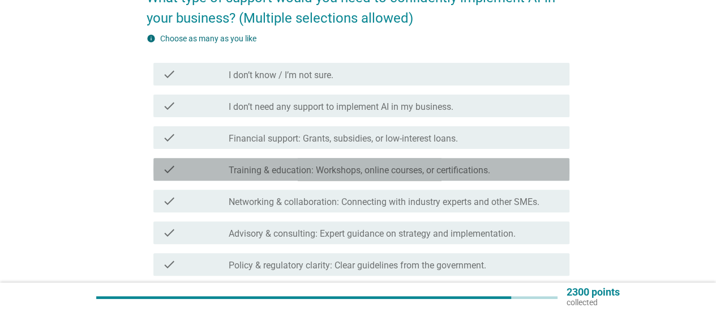
click at [462, 177] on div "check check_box_outline_blank Training & education: Workshops, online courses, …" at bounding box center [361, 169] width 416 height 23
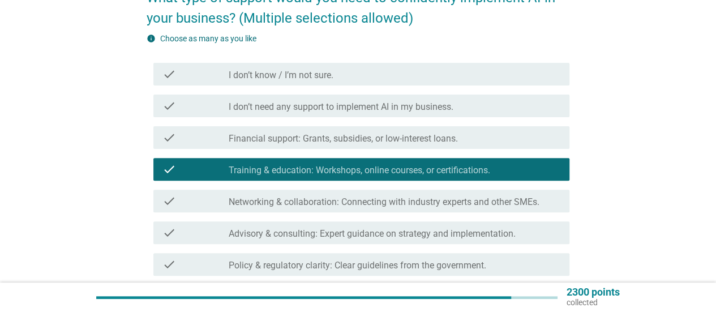
click at [458, 149] on div "check check_box_outline_blank Financial support: Grants, subsidies, or low-inte…" at bounding box center [358, 138] width 423 height 32
click at [464, 143] on div "check_box_outline_blank Financial support: Grants, subsidies, or low-interest l…" at bounding box center [395, 138] width 332 height 14
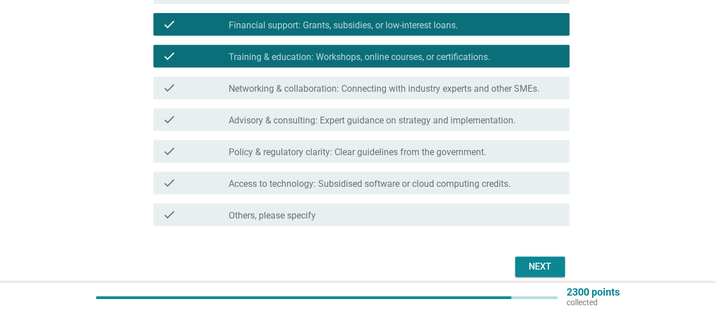
click at [531, 270] on div "Next" at bounding box center [540, 267] width 32 height 14
